Goal: Transaction & Acquisition: Register for event/course

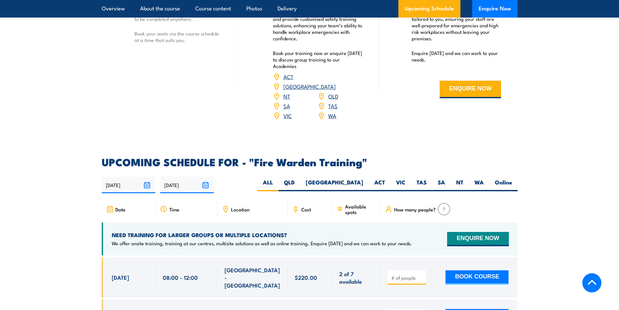
scroll to position [1170, 0]
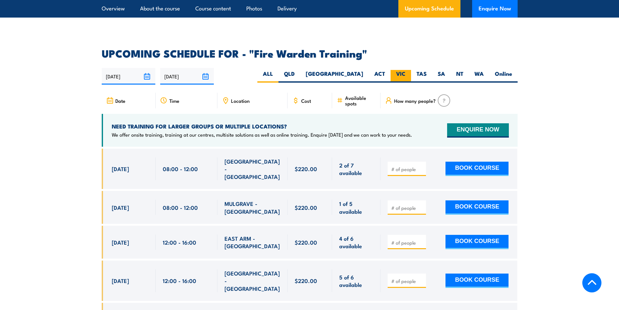
click at [398, 70] on label "VIC" at bounding box center [401, 76] width 20 height 13
click at [402, 70] on label "VIC" at bounding box center [401, 76] width 20 height 13
click at [406, 70] on input "VIC" at bounding box center [408, 72] width 4 height 4
radio input "true"
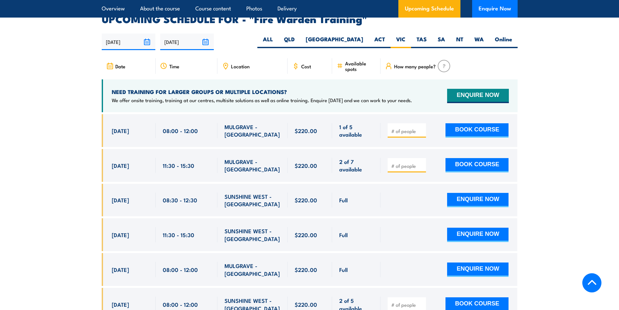
scroll to position [1209, 0]
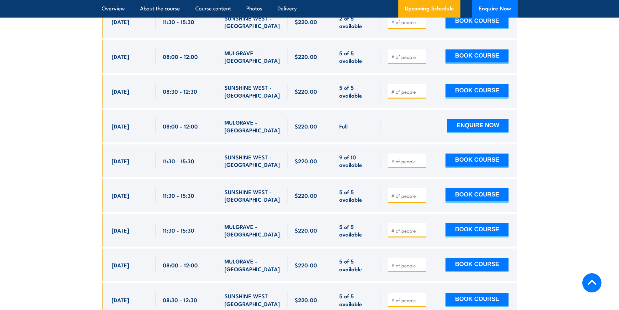
scroll to position [1566, 0]
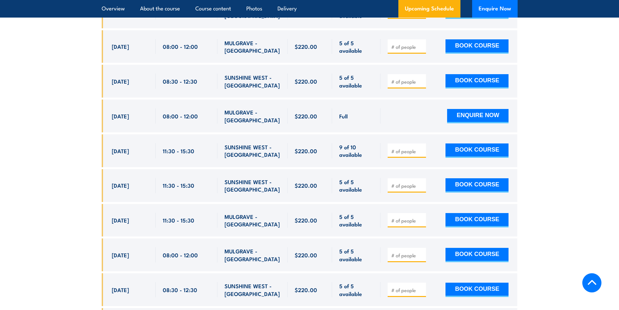
click at [61, 206] on section "UPCOMING SCHEDULE FOR - "Fire Warden Training" [DATE] [DATE]" at bounding box center [309, 122] width 619 height 941
click at [110, 208] on div "30 Oct, 2025, 11:30 - 11:30" at bounding box center [129, 220] width 54 height 33
drag, startPoint x: 117, startPoint y: 207, endPoint x: 364, endPoint y: 212, distance: 247.4
click at [364, 212] on div "30 Oct, 2025, 11:30 - 11:30" at bounding box center [310, 220] width 416 height 33
click at [407, 217] on input "number" at bounding box center [407, 220] width 32 height 6
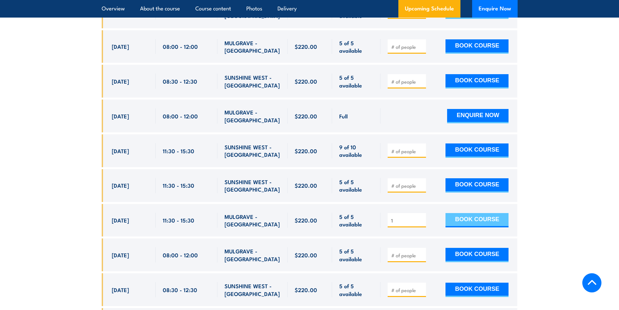
type input "1"
click at [453, 213] on button "BOOK COURSE" at bounding box center [477, 220] width 63 height 14
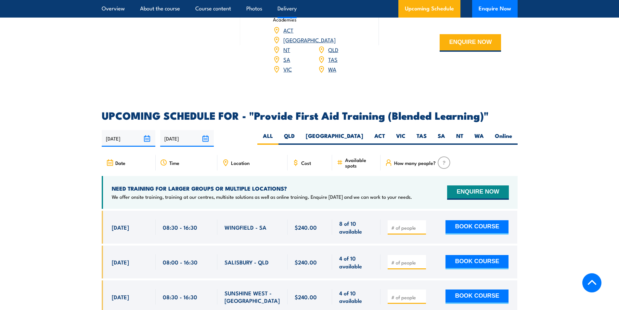
scroll to position [1235, 0]
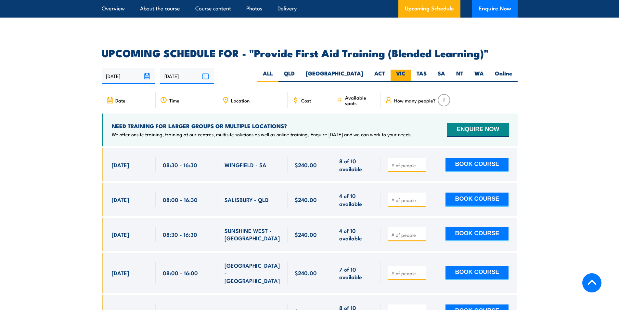
click at [403, 79] on label "VIC" at bounding box center [401, 76] width 20 height 13
click at [406, 74] on input "VIC" at bounding box center [408, 72] width 4 height 4
radio input "true"
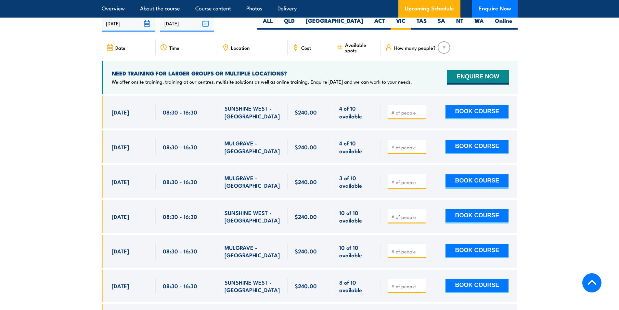
scroll to position [1288, 0]
click at [55, 178] on section "UPCOMING SCHEDULE FOR - "Provide First Aid Training (Blended Learning)" 02/09/2…" at bounding box center [309, 205] width 619 height 420
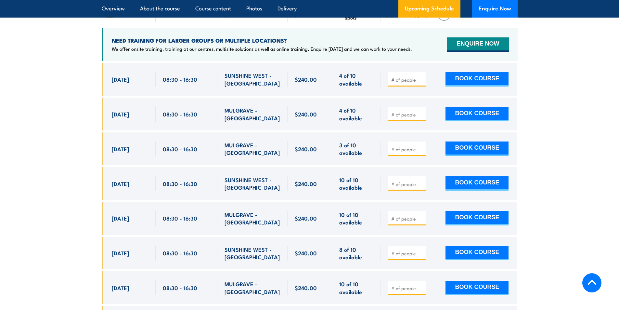
click at [71, 167] on section "UPCOMING SCHEDULE FOR - "Provide First Aid Training (Blended Learning)" 02/09/2…" at bounding box center [309, 173] width 619 height 420
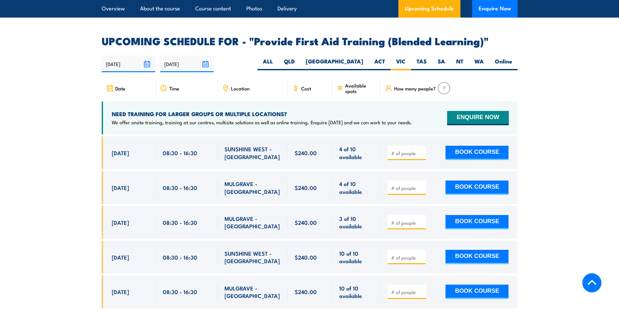
scroll to position [1223, 0]
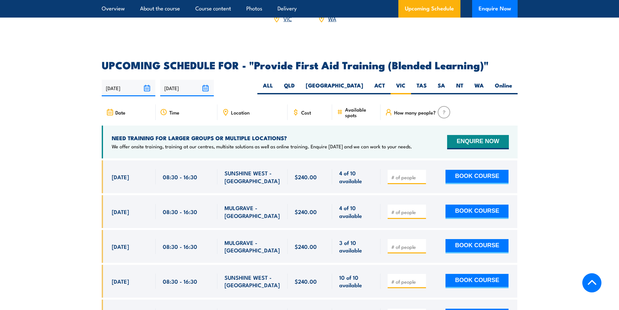
click at [62, 160] on section "UPCOMING SCHEDULE FOR - "Provide First Aid Training (Blended Learning)" 02/09/2…" at bounding box center [309, 270] width 619 height 420
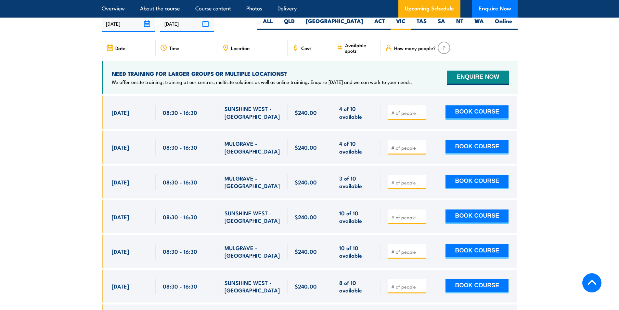
scroll to position [1288, 0]
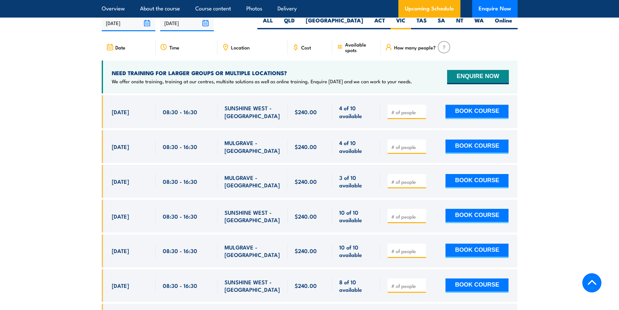
click at [57, 169] on section "UPCOMING SCHEDULE FOR - "Provide First Aid Training (Blended Learning)" 02/09/2…" at bounding box center [309, 205] width 619 height 420
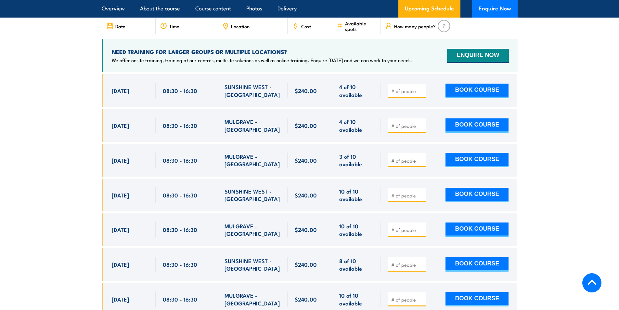
scroll to position [1320, 0]
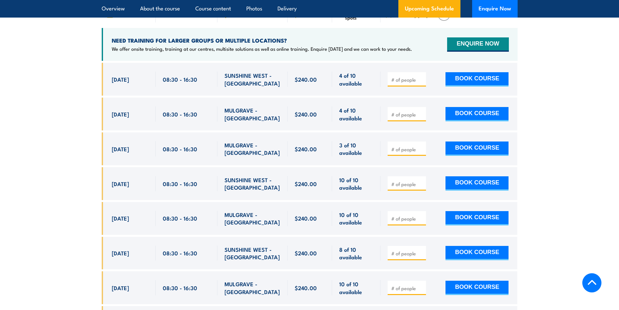
drag, startPoint x: 112, startPoint y: 115, endPoint x: 225, endPoint y: 172, distance: 126.3
click at [225, 172] on div "$240.00" at bounding box center [310, 223] width 416 height 320
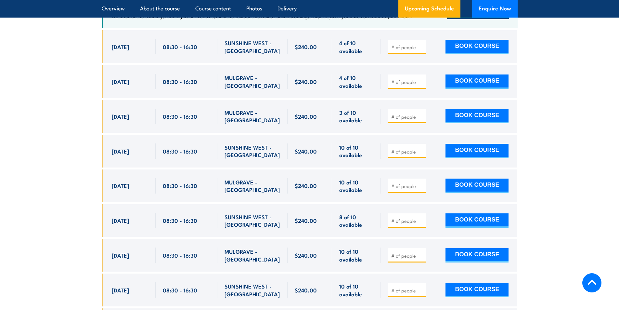
click at [129, 189] on span "7 Nov, 2025" at bounding box center [120, 185] width 17 height 7
click at [399, 189] on input "number" at bounding box center [407, 186] width 32 height 6
type input "1"
click at [457, 188] on button "BOOK COURSE" at bounding box center [477, 185] width 63 height 14
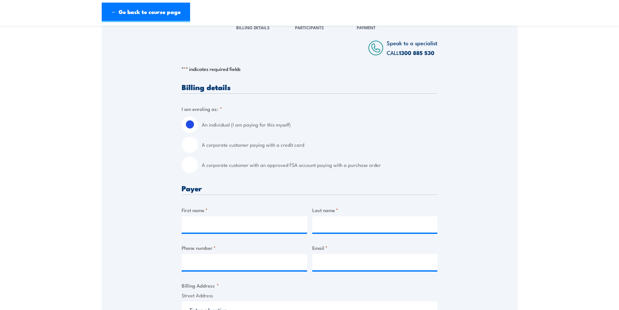
click at [193, 165] on input "A corporate customer with an approved FSA account paying with a purchase order" at bounding box center [190, 165] width 16 height 16
radio input "true"
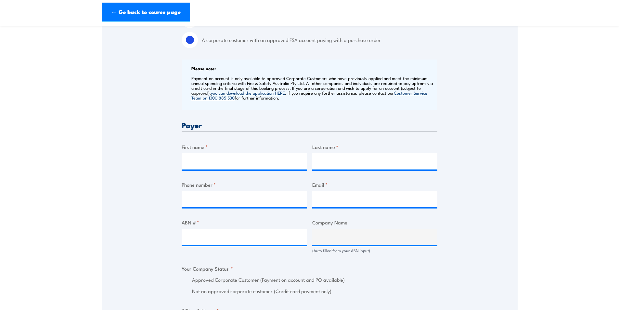
scroll to position [227, 0]
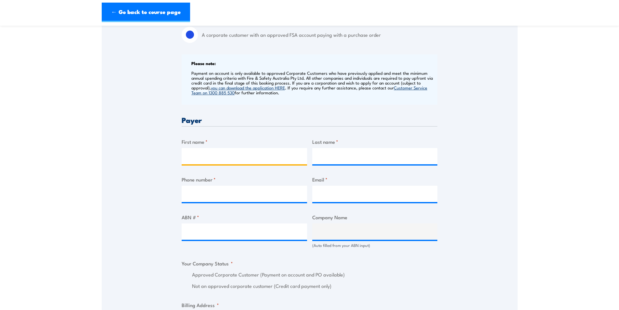
click at [227, 156] on input "First name *" at bounding box center [244, 156] width 125 height 16
type input "Asmita"
type input "[PERSON_NAME]"
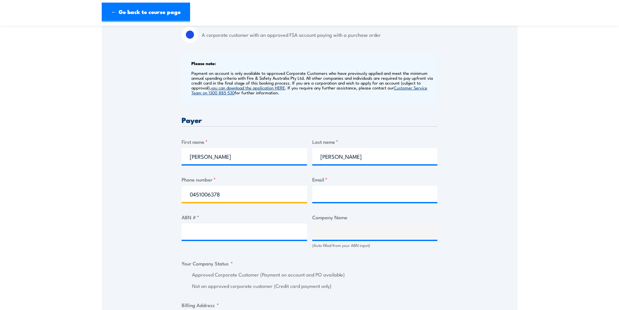
type input "0451006378"
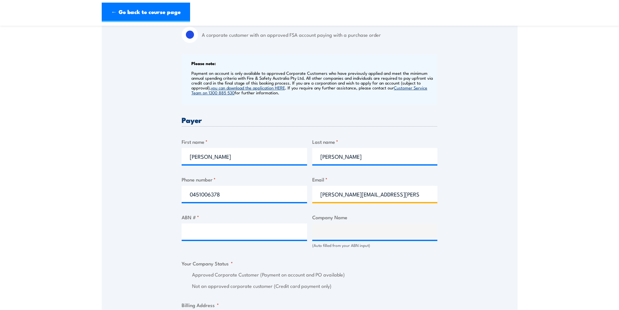
type input "asmita.clark@careauto.com.au"
click at [206, 233] on input "ABN # *" at bounding box center [244, 231] width 125 height 16
paste input "94 633 108 700"
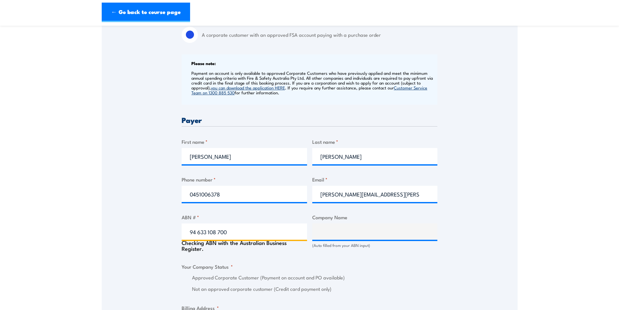
type input "94 633 108 700"
click at [153, 225] on div "Speak to a specialist CALL 1300 885 530 CALL 1300 885 530 " * " indicates requi…" at bounding box center [310, 245] width 416 height 720
type input "THE CARE AUTOMOTIVE GROUP PTY LTD"
radio input "true"
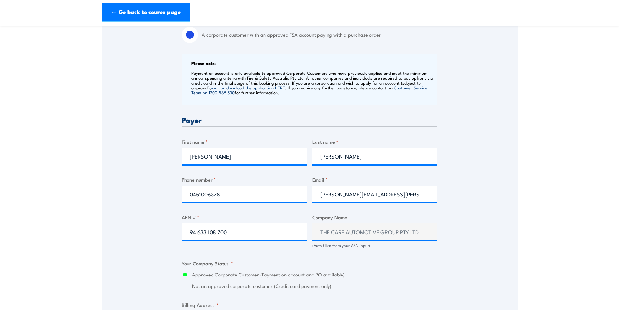
click at [139, 217] on div "Speak to a specialist CALL 1300 885 530 CALL 1300 885 530 " * " indicates requi…" at bounding box center [310, 243] width 416 height 717
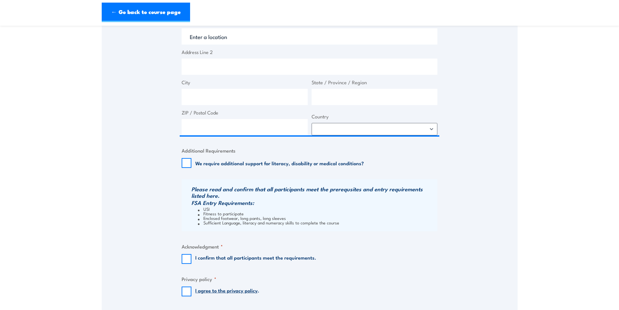
scroll to position [422, 0]
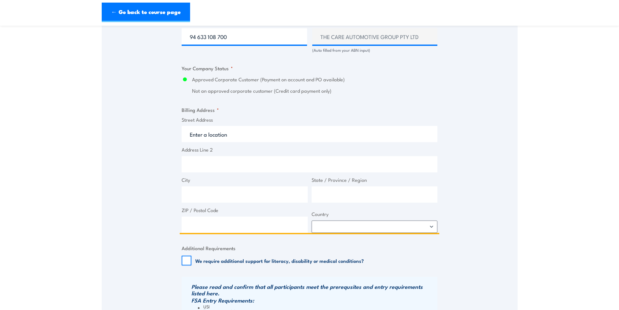
click at [238, 141] on input "Street Address" at bounding box center [310, 134] width 256 height 16
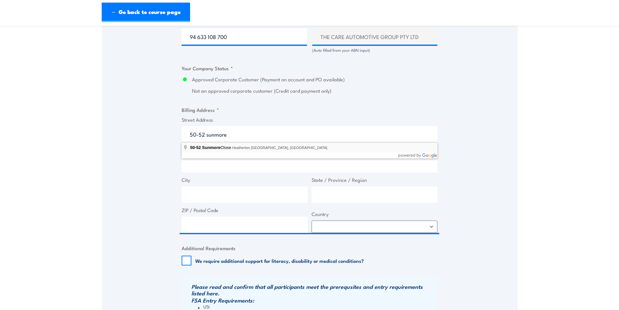
type input "50-52 Sunmore Close, Heatherton VIC, Australia"
type input "50 Sunmore Cl"
type input "Heatherton"
type input "Victoria"
type input "3202"
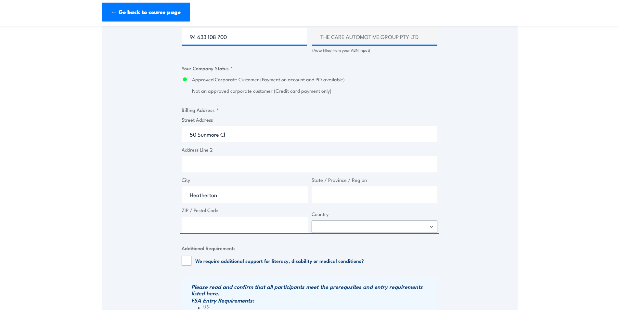
select select "Australia"
click at [134, 164] on div "Speak to a specialist CALL 1300 885 530 CALL 1300 885 530 " * " indicates requi…" at bounding box center [310, 48] width 416 height 717
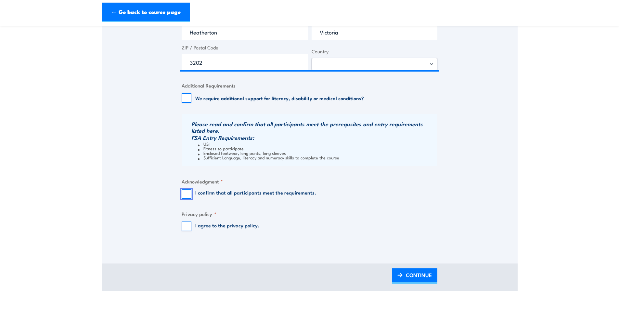
click at [183, 192] on input "I confirm that all participants meet the requirements." at bounding box center [187, 194] width 10 height 10
checkbox input "true"
click at [190, 226] on input "I agree to the privacy policy ." at bounding box center [187, 226] width 10 height 10
checkbox input "true"
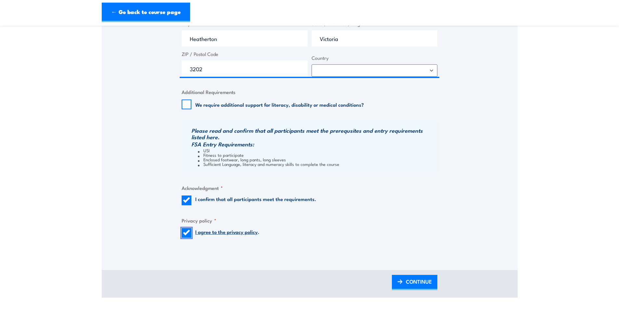
scroll to position [617, 0]
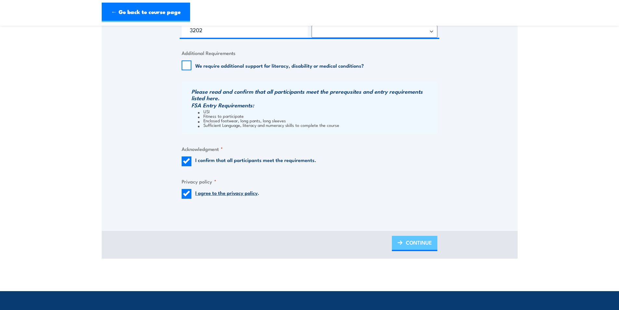
click at [410, 238] on span "CONTINUE" at bounding box center [419, 242] width 26 height 17
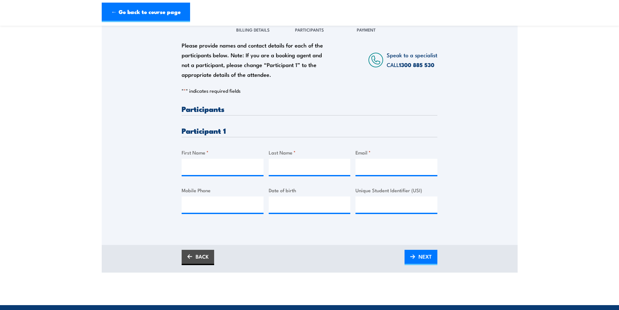
scroll to position [97, 0]
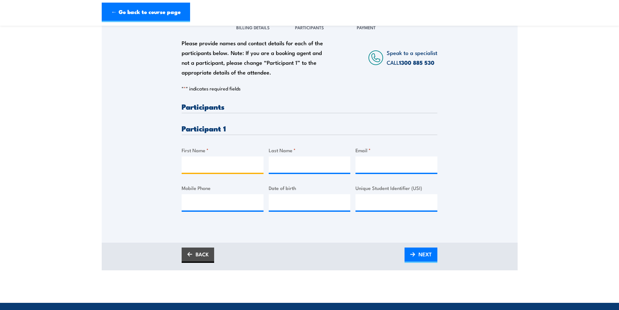
click at [206, 162] on input "First Name *" at bounding box center [223, 164] width 82 height 16
type input "Wayne"
click at [293, 165] on input "Last Name *" at bounding box center [310, 164] width 82 height 16
paste input "Rossetto"
type input "Rossetto"
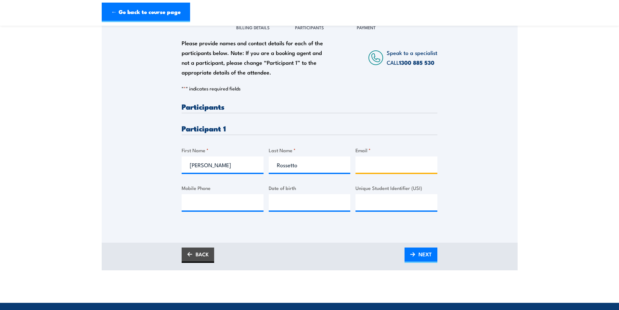
click at [385, 162] on input "Email *" at bounding box center [397, 164] width 82 height 16
click at [370, 165] on input "Email *" at bounding box center [397, 164] width 82 height 16
paste input "wayne.rossetto@careauto.com.au"
type input "wayne.rossetto@careauto.com.au"
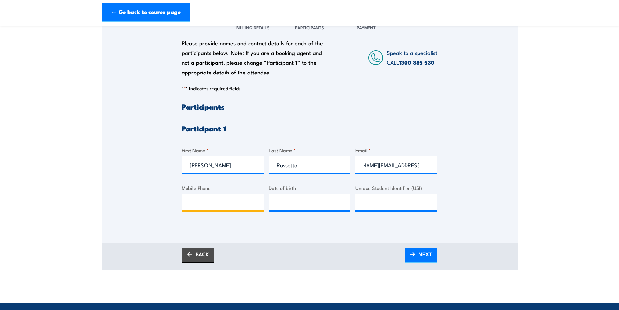
click at [189, 198] on input "Mobile Phone" at bounding box center [223, 202] width 82 height 16
paste input "0402010221"
type input "0402010221"
type input "__/__/____"
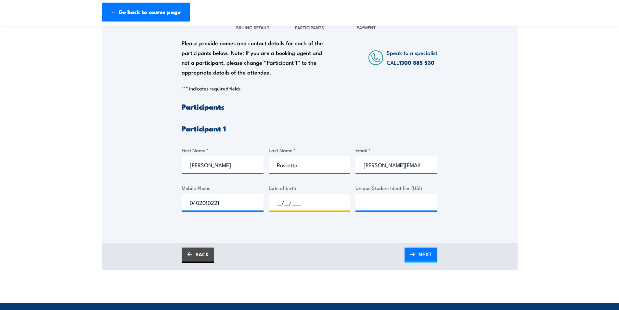
click at [304, 200] on input "__/__/____" at bounding box center [310, 202] width 82 height 16
type input "13/10/1972"
click at [280, 229] on div "Please provide names and contact details for each of the participants below. No…" at bounding box center [310, 128] width 416 height 227
click at [380, 206] on input "Unique Student Identifier (USI)" at bounding box center [397, 202] width 82 height 16
type input "B9M9TK89BJ"
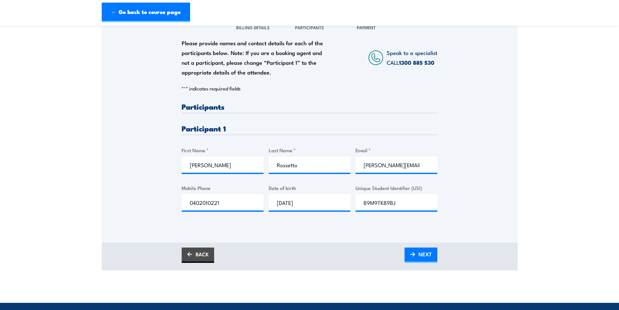
click at [365, 229] on div "Please provide names and contact details for each of the participants below. No…" at bounding box center [310, 128] width 416 height 227
click at [423, 257] on span "NEXT" at bounding box center [425, 253] width 13 height 17
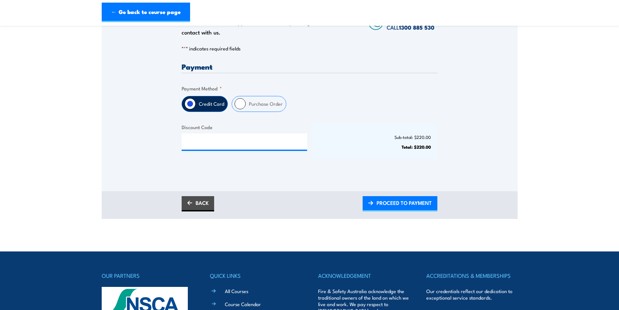
scroll to position [130, 0]
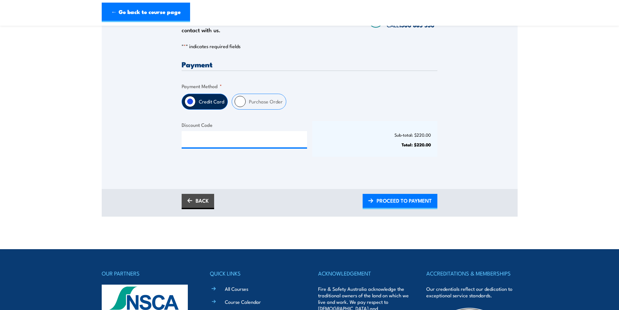
click at [255, 100] on label "Purchase Order" at bounding box center [266, 101] width 40 height 15
click at [246, 100] on input "Purchase Order" at bounding box center [240, 101] width 11 height 11
radio input "true"
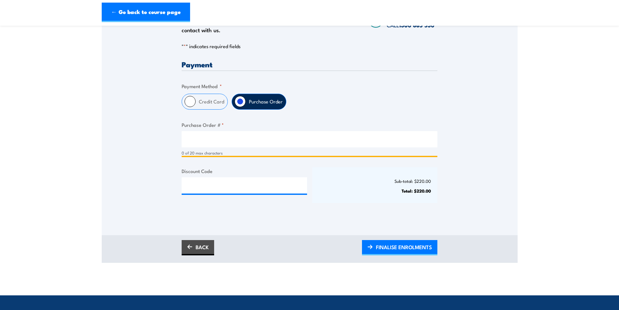
click at [229, 147] on input "Purchase Order # *" at bounding box center [310, 139] width 256 height 16
type input "PO0004"
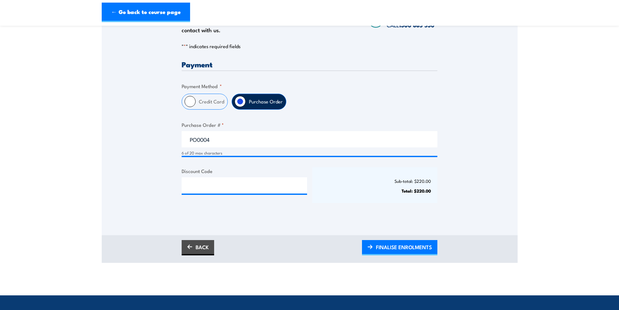
click at [334, 176] on div "Sub-total: $220.00 Total: $220.00" at bounding box center [374, 185] width 125 height 36
click at [396, 250] on span "FINALISE ENROLMENTS" at bounding box center [404, 246] width 56 height 17
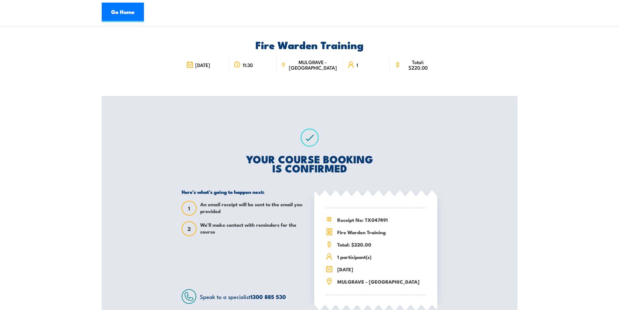
scroll to position [32, 0]
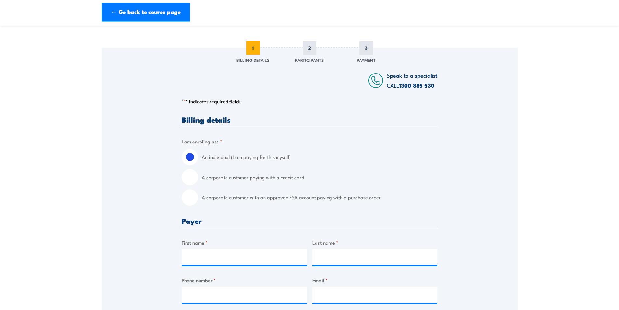
click at [193, 201] on input "A corporate customer with an approved FSA account paying with a purchase order" at bounding box center [190, 197] width 16 height 16
radio input "true"
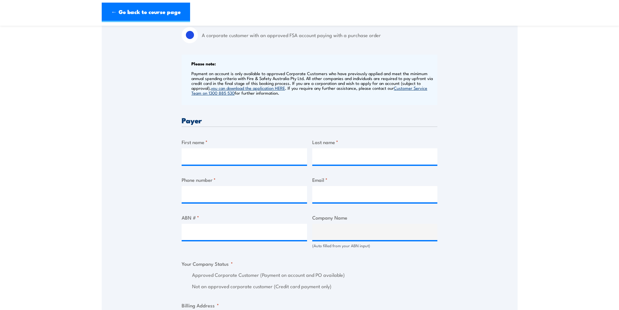
scroll to position [227, 0]
click at [229, 153] on input "First name *" at bounding box center [244, 156] width 125 height 16
type input "Asmita"
type input "Clark"
type input "0451006378"
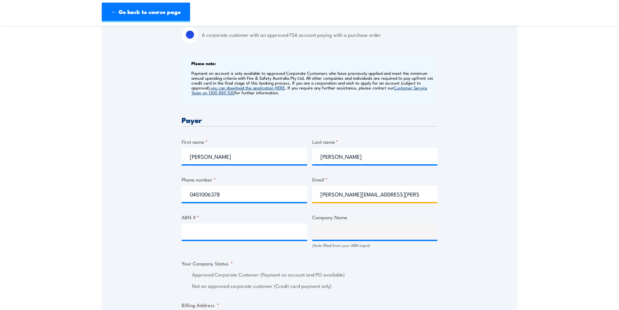
type input "asmita.clark@careauto.com.au"
drag, startPoint x: 246, startPoint y: 240, endPoint x: 238, endPoint y: 239, distance: 7.5
click at [246, 240] on div at bounding box center [244, 231] width 125 height 16
click at [230, 229] on input "ABN # *" at bounding box center [244, 231] width 125 height 16
paste input "94 633 108 700"
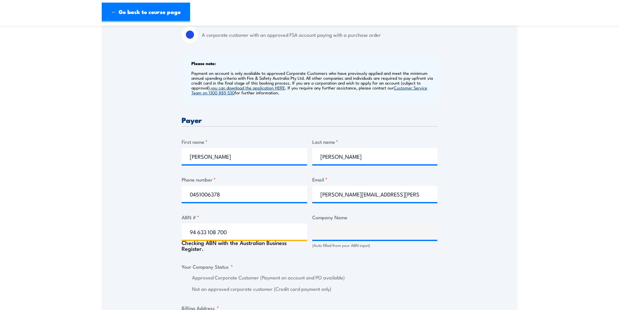
type input "94 633 108 700"
click at [144, 228] on div "Speak to a specialist CALL 1300 885 530 CALL 1300 885 530 " * " indicates requi…" at bounding box center [310, 259] width 416 height 749
type input "THE CARE AUTOMOTIVE GROUP PTY LTD"
radio input "true"
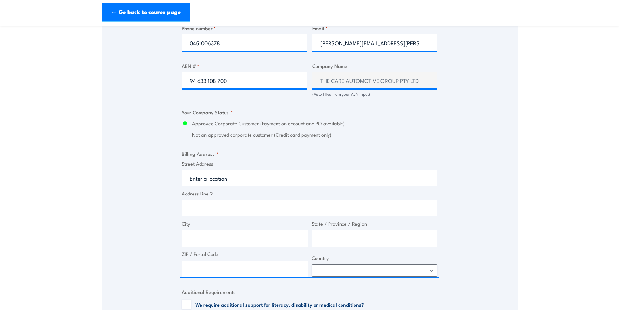
scroll to position [390, 0]
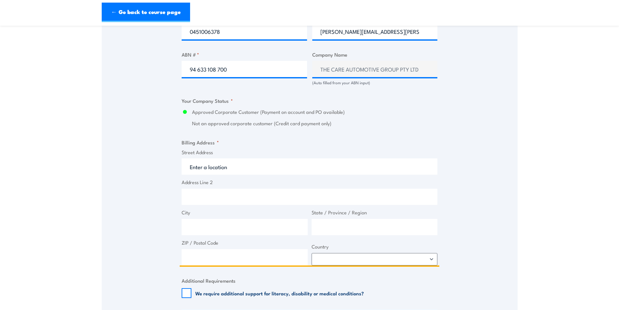
click at [227, 166] on input "Street Address" at bounding box center [310, 166] width 256 height 16
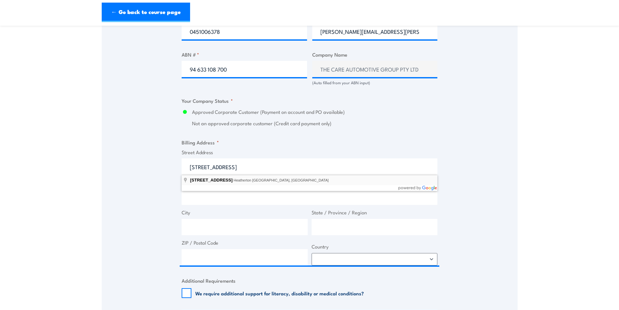
type input "50-52 Sunmore Close, Heatherton VIC, Australia"
type input "50 Sunmore Cl"
type input "Heatherton"
type input "Victoria"
type input "3202"
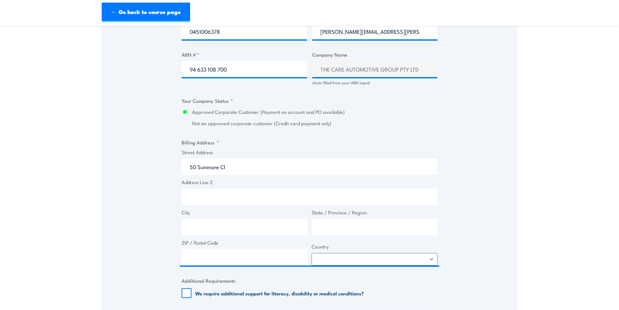
select select "Australia"
click at [150, 177] on div "Speak to a specialist CALL 1300 885 530 CALL 1300 885 530 " * " indicates requi…" at bounding box center [310, 96] width 416 height 746
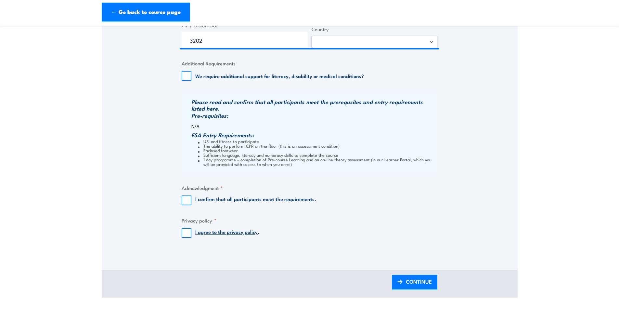
scroll to position [617, 0]
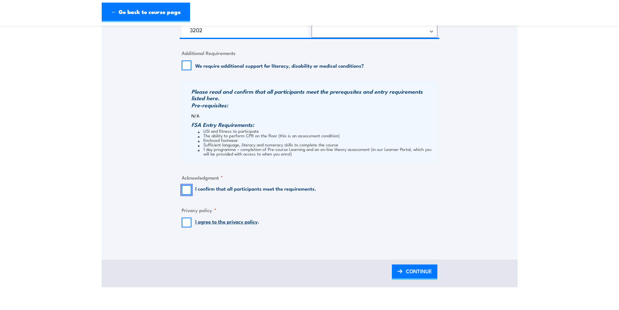
click at [189, 192] on input "I confirm that all participants meet the requirements." at bounding box center [187, 190] width 10 height 10
checkbox input "true"
click at [188, 225] on input "I agree to the privacy policy ." at bounding box center [187, 222] width 10 height 10
checkbox input "true"
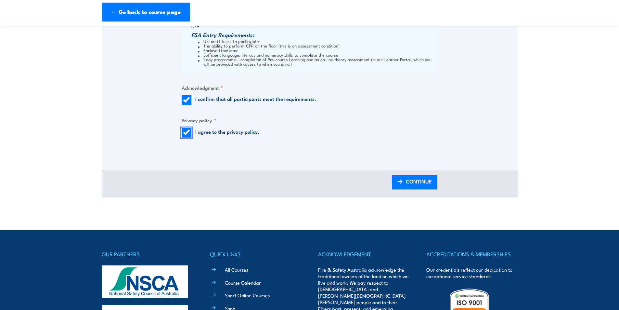
scroll to position [780, 0]
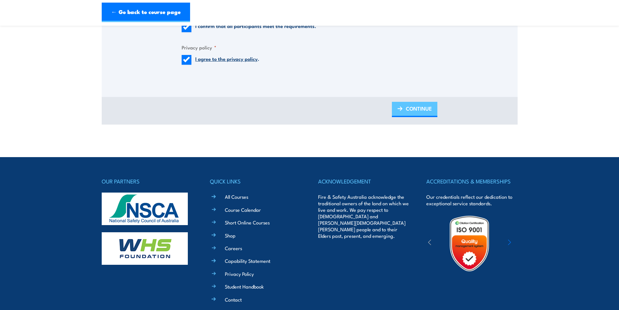
click at [400, 105] on link "CONTINUE" at bounding box center [414, 109] width 45 height 15
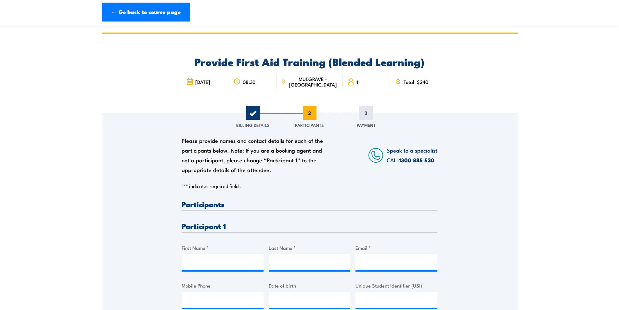
scroll to position [65, 0]
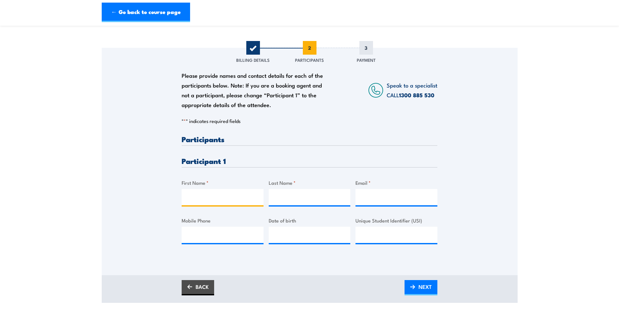
click at [226, 196] on input "First Name *" at bounding box center [223, 197] width 82 height 16
type input "Blake"
click at [288, 193] on input "Last Name *" at bounding box center [310, 197] width 82 height 16
paste input "Worthington"
type input "Worthington"
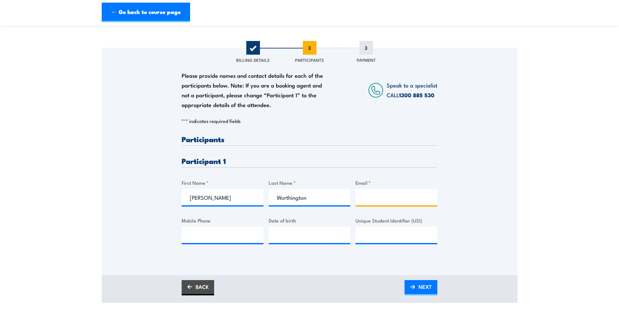
click at [377, 196] on input "Email *" at bounding box center [397, 197] width 82 height 16
paste input "bworthington08@icloud.com"
type input "bworthington08@icloud.com"
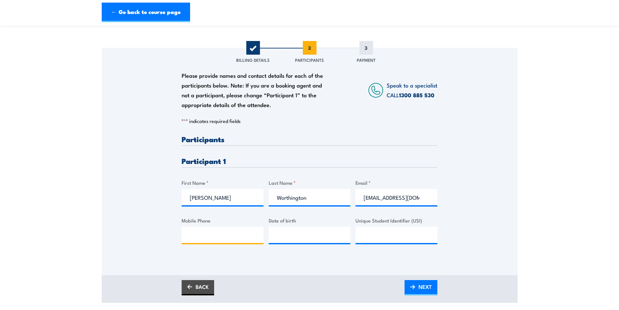
click at [201, 234] on input "Mobile Phone" at bounding box center [223, 235] width 82 height 16
paste input "0411292095"
type input "0411292095"
type input "__/__/____"
click at [275, 234] on input "__/__/____" at bounding box center [310, 235] width 82 height 16
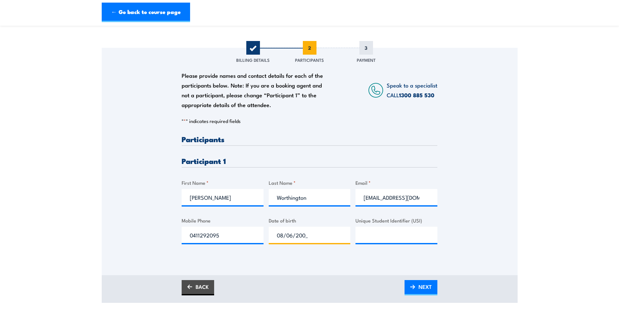
type input "08/06/2001"
click at [328, 258] on div "Please provide names and contact details for each of the participants below. No…" at bounding box center [310, 161] width 416 height 227
click at [384, 236] on input "Unique Student Identifier (USI)" at bounding box center [397, 235] width 82 height 16
paste input "VM7SAX9CFP"
type input "VM7SAX9CFP"
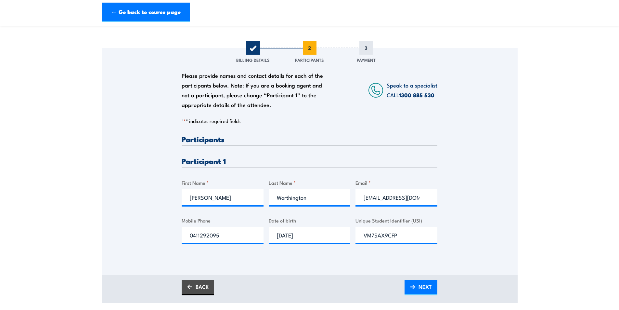
click at [358, 252] on div "Please provide names and contact details for each of the participants below. No…" at bounding box center [310, 194] width 256 height 119
click at [319, 257] on div "Please provide names and contact details for each of the participants below. No…" at bounding box center [310, 161] width 416 height 227
click at [415, 286] on link "NEXT" at bounding box center [421, 287] width 33 height 15
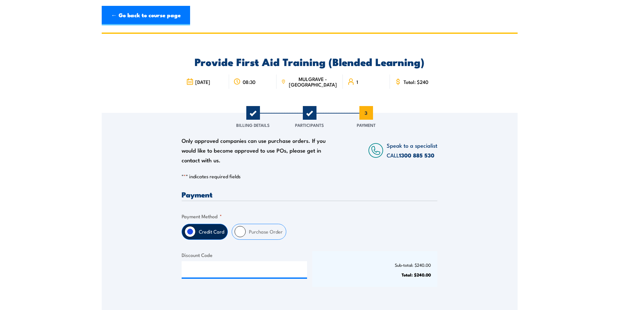
click at [277, 227] on label "Purchase Order" at bounding box center [266, 231] width 40 height 15
click at [246, 227] on input "Purchase Order" at bounding box center [240, 231] width 11 height 11
radio input "true"
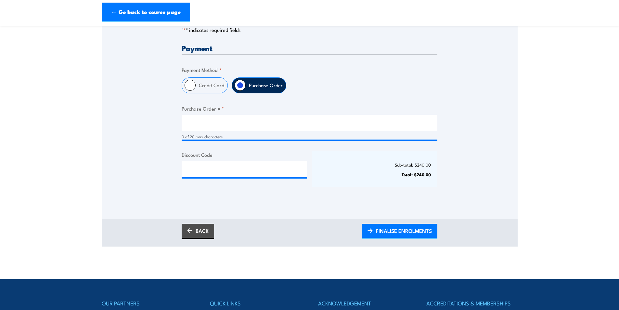
scroll to position [162, 0]
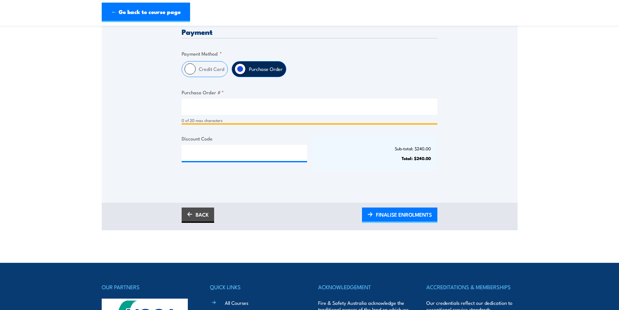
click at [212, 110] on input "Purchase Order # *" at bounding box center [310, 106] width 256 height 16
type input "PO0004"
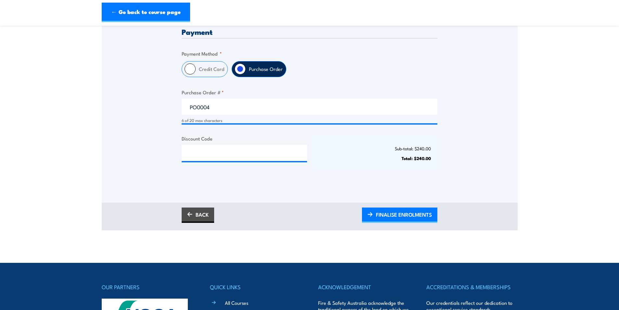
click at [231, 178] on div "Payment Only approved companies can use purchase orders. If you would like to b…" at bounding box center [310, 105] width 256 height 154
click at [384, 215] on span "FINALISE ENROLMENTS" at bounding box center [404, 214] width 56 height 17
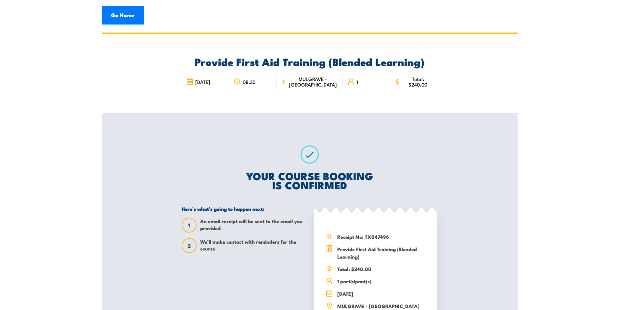
click at [297, 184] on h2 "YOUR COURSE BOOKING IS CONFIRMED" at bounding box center [310, 180] width 256 height 18
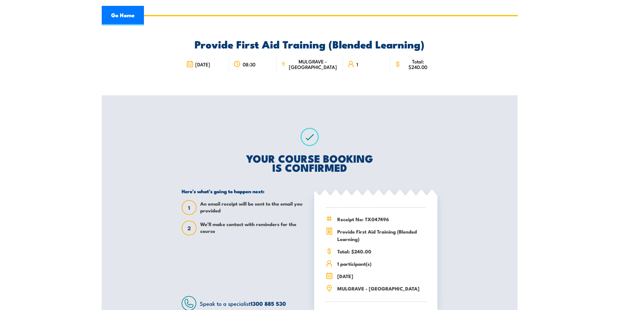
scroll to position [32, 0]
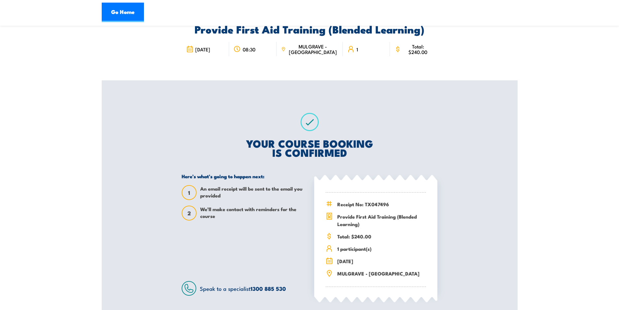
click at [536, 150] on section "Provide First Aid Training (Blended Learning) 08:30" at bounding box center [309, 164] width 619 height 328
click at [97, 78] on section "Provide First Aid Training (Blended Learning) 08:30" at bounding box center [309, 164] width 619 height 328
